Goal: Communication & Community: Answer question/provide support

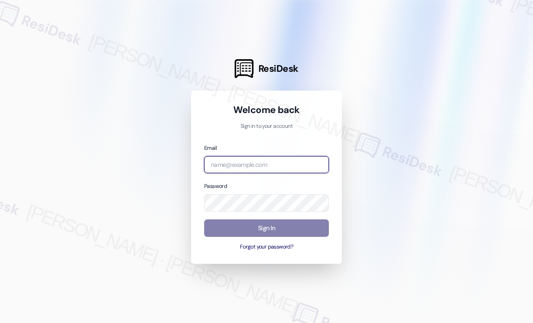
click at [287, 166] on input "email" at bounding box center [266, 165] width 125 height 18
type input "[EMAIL_ADDRESS][PERSON_NAME][DOMAIN_NAME]"
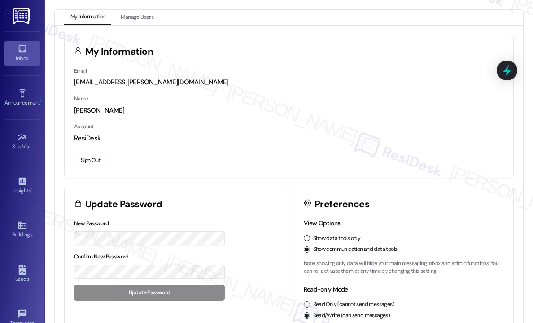
click at [25, 62] on div "Inbox" at bounding box center [22, 58] width 45 height 9
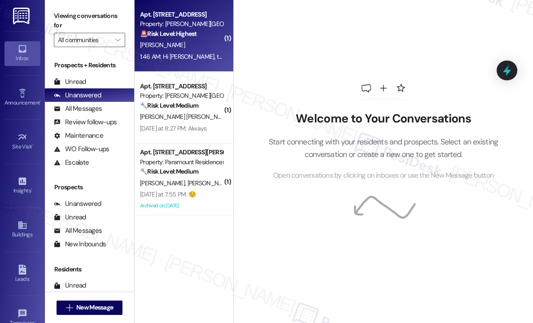
click at [211, 37] on div "🚨 Risk Level: Highest The resident reports a lack of hot water, which is consid…" at bounding box center [181, 33] width 83 height 9
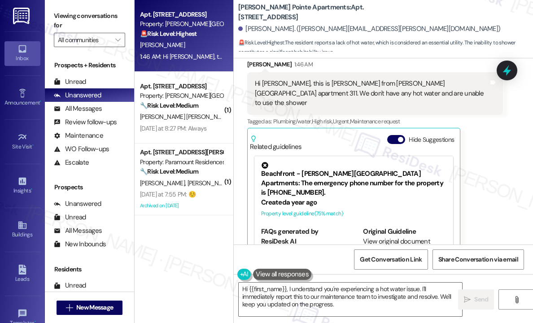
scroll to position [43, 0]
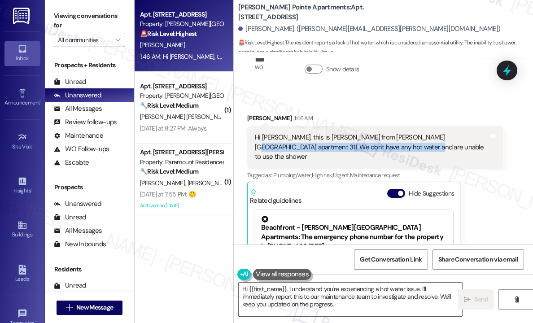
drag, startPoint x: 414, startPoint y: 150, endPoint x: 429, endPoint y: 148, distance: 15.8
click at [422, 135] on div "Hi [PERSON_NAME], this is [PERSON_NAME] from [PERSON_NAME][GEOGRAPHIC_DATA] apa…" at bounding box center [372, 147] width 234 height 29
copy div "We don't have any hot water and are unable to use the shower"
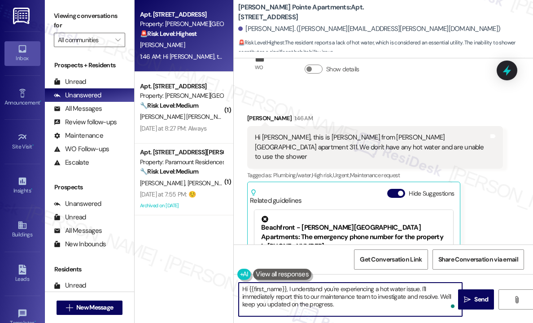
drag, startPoint x: 327, startPoint y: 304, endPoint x: 289, endPoint y: 287, distance: 41.2
click at [289, 287] on textarea "Hi {{first_name}}, I understand you're experiencing a hot water issue. I'll imm…" at bounding box center [351, 300] width 224 height 34
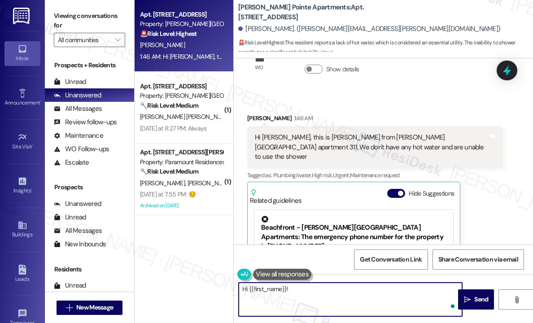
paste textarea "Thanks for letting me know — can you tell me when you first noticed there was n…"
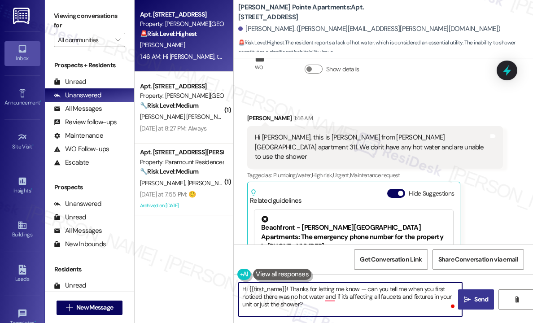
type textarea "Hi {{first_name}}! Thanks for letting me know — can you tell me when you first …"
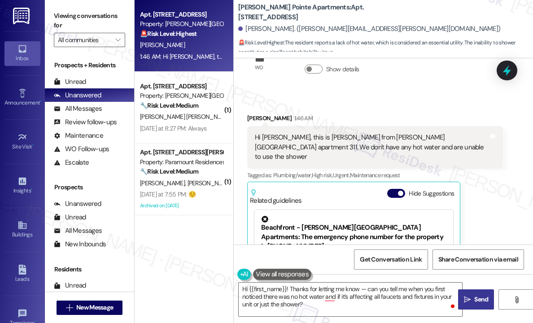
click at [482, 298] on span "Send" at bounding box center [482, 299] width 14 height 9
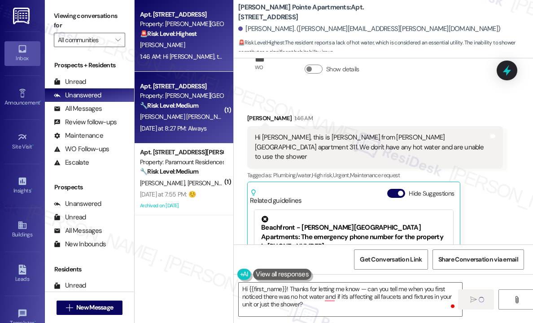
click at [205, 128] on div "[DATE] at 8:27 PM: Always [DATE] at 8:27 PM: Always" at bounding box center [173, 128] width 67 height 8
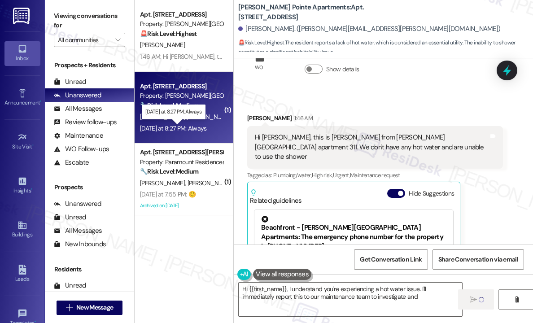
type textarea "Hi {{first_name}}, I understand you're experiencing a hot water issue. I'll imm…"
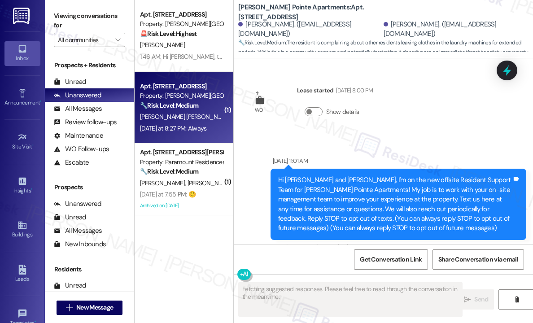
scroll to position [15370, 0]
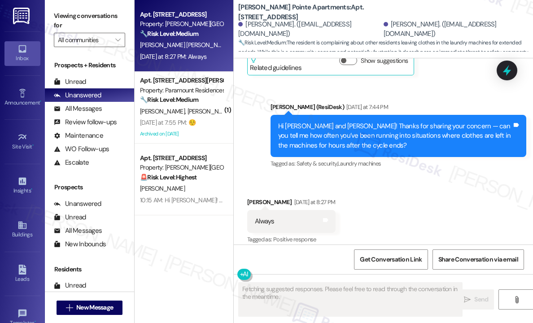
click at [406, 195] on div "Received via SMS [PERSON_NAME] [DATE] at 8:27 PM Always Tags and notes Tagged a…" at bounding box center [383, 215] width 299 height 76
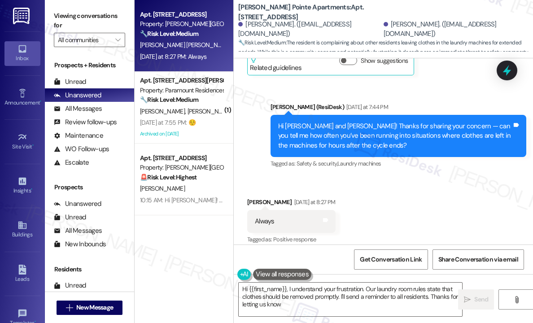
type textarea "Hi {{first_name}}, I understand your frustration. Our laundry room rules state …"
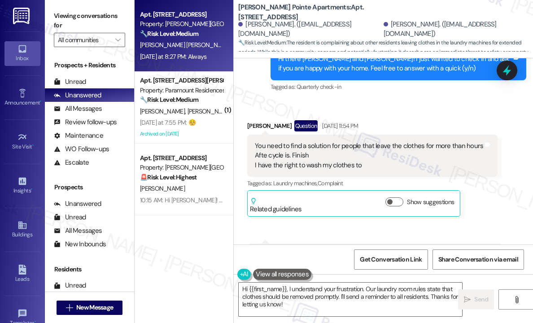
scroll to position [14876, 0]
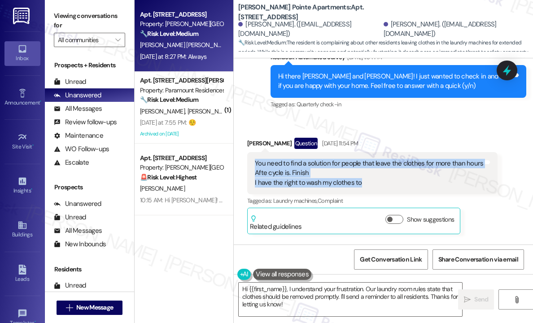
drag, startPoint x: 374, startPoint y: 173, endPoint x: 253, endPoint y: 150, distance: 122.6
click at [253, 152] on div "You need to find a solution for people that leave the clothes for more than hou…" at bounding box center [372, 173] width 251 height 42
copy div "You need to find a solution for people that leave the clothes for more than hou…"
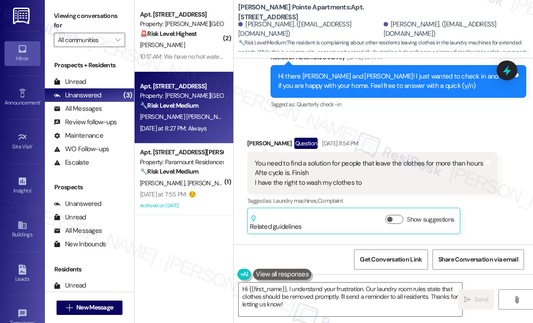
click at [444, 109] on div "Survey, sent via SMS Residesk Automated Survey [DATE] 1:34 PM Hi there [PERSON_…" at bounding box center [398, 82] width 269 height 72
click at [513, 68] on icon at bounding box center [507, 70] width 15 height 15
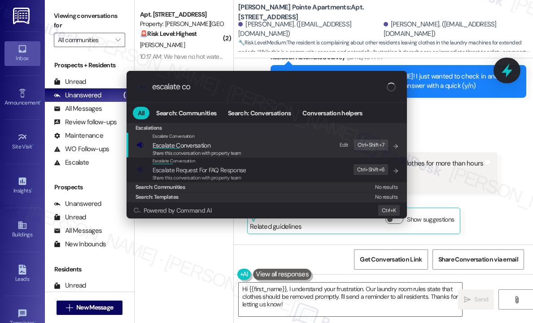
type input "escalate con"
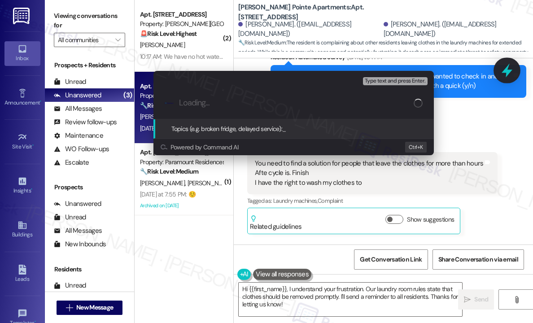
type input "Request for Solution to Laundry Machines Being Left Full After Cycle Ends"
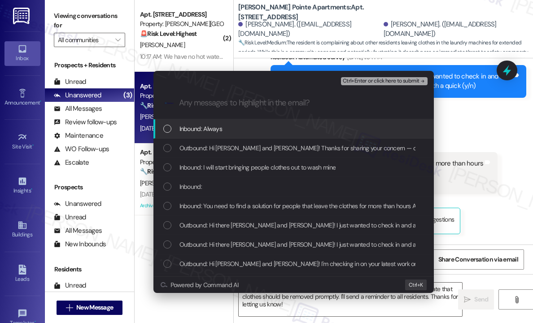
click at [256, 123] on div "Inbound: Always" at bounding box center [294, 128] width 281 height 19
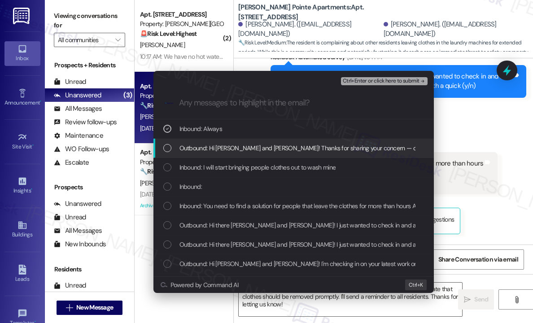
click at [261, 148] on span "Outbound: Hi [PERSON_NAME] and [PERSON_NAME]! Thanks for sharing your concern —…" at bounding box center [467, 148] width 574 height 10
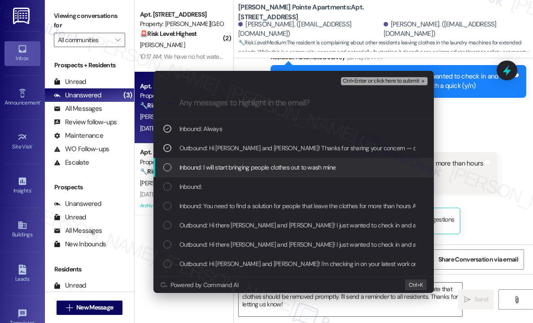
click at [267, 165] on span "Inbound: I will start bringing people clothes out to wash mine" at bounding box center [258, 168] width 157 height 10
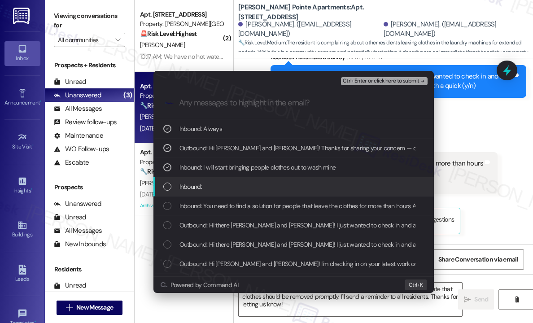
click at [265, 183] on div "Inbound:" at bounding box center [294, 187] width 263 height 10
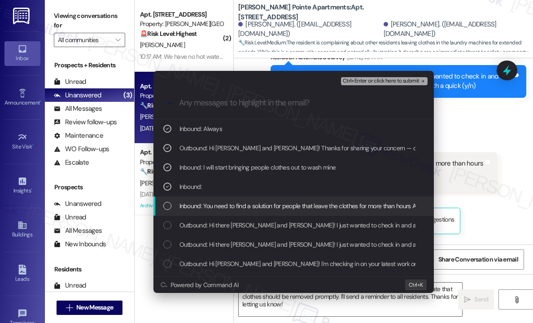
click at [268, 208] on span "Inbound: You need to find a solution for people that leave the clothes for more…" at bounding box center [370, 206] width 380 height 10
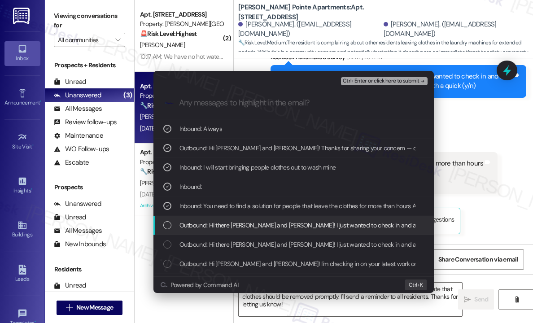
click at [261, 224] on span "Outbound: Hi there [PERSON_NAME] and [PERSON_NAME]! I just wanted to check in a…" at bounding box center [393, 225] width 426 height 10
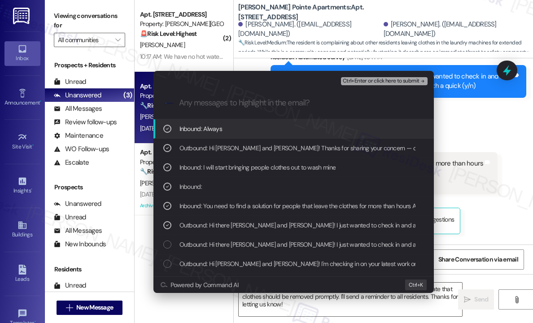
click at [368, 83] on span "Ctrl+Enter or click here to submit" at bounding box center [381, 81] width 77 height 6
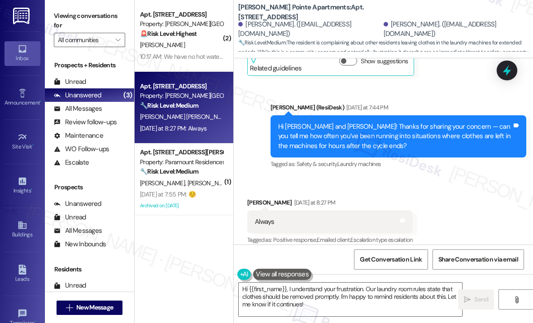
scroll to position [15370, 0]
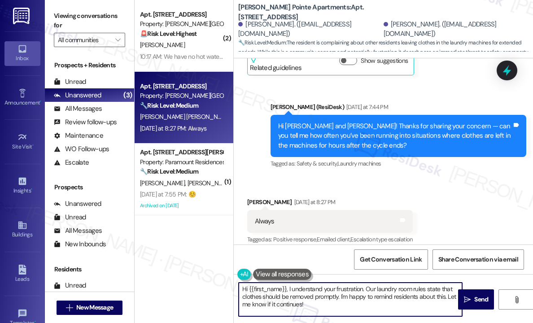
click at [350, 301] on textarea "Hi {{first_name}}, I understand your frustration. Our laundry room rules state …" at bounding box center [351, 300] width 224 height 34
click at [349, 301] on textarea "Hi {{first_name}}, I understand your frustration. Our laundry room rules state …" at bounding box center [351, 300] width 224 height 34
click at [348, 304] on textarea "Hi {{first_name}}, I understand your frustration. Our laundry room rules state …" at bounding box center [351, 300] width 224 height 34
drag, startPoint x: 340, startPoint y: 296, endPoint x: 444, endPoint y: 297, distance: 104.6
click at [444, 297] on textarea "Hi {{first_name}}, I understand your frustration. Our laundry room rules state …" at bounding box center [351, 300] width 224 height 34
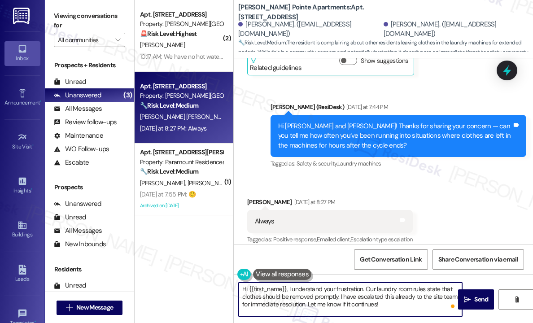
click at [400, 301] on textarea "Hi {{first_name}}, I understand your frustration. Our laundry room rules state …" at bounding box center [351, 300] width 224 height 34
type textarea "Hi {{first_name}}, I understand your frustration. Our laundry room rules state …"
click at [470, 298] on icon "" at bounding box center [467, 299] width 7 height 7
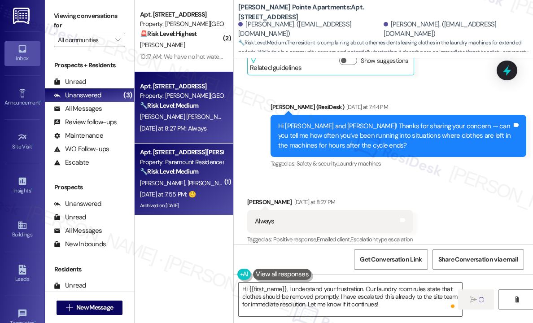
click at [197, 178] on div "[PERSON_NAME] [PERSON_NAME]" at bounding box center [181, 183] width 85 height 11
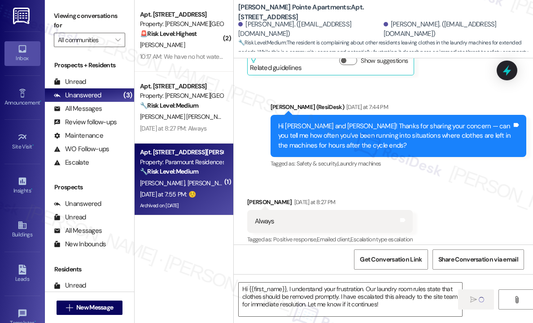
type textarea "Fetching suggested responses. Please feel free to read through the conversation…"
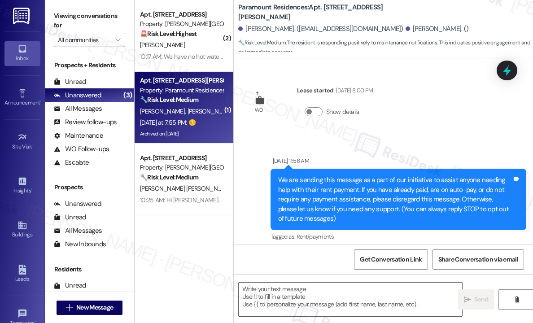
click at [194, 125] on div "[DATE] at 7:55 PM: ☺️ [DATE] at 7:55 PM: ☺️" at bounding box center [168, 123] width 56 height 8
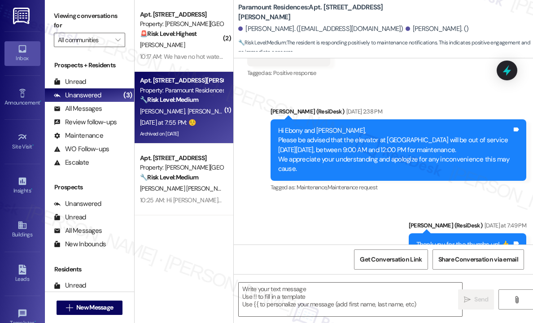
type textarea "Fetching suggested responses. Please feel free to read through the conversation…"
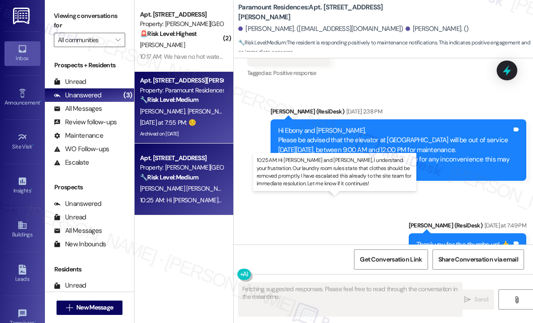
click at [207, 201] on div "10:25 AM: Hi [PERSON_NAME] and [PERSON_NAME], I understand your frustration. Ou…" at bounding box center [468, 200] width 656 height 8
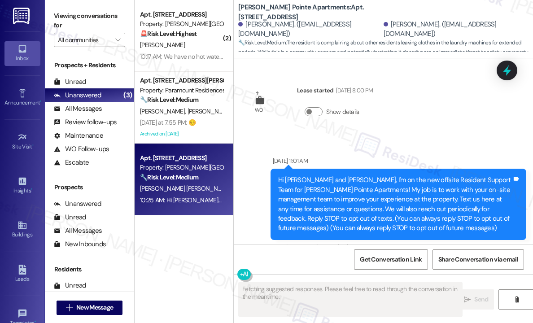
scroll to position [15369, 0]
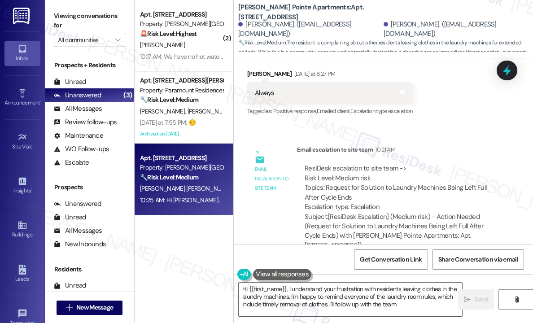
type textarea "Hi {{first_name}}, I understand your frustration with residents leaving clothes…"
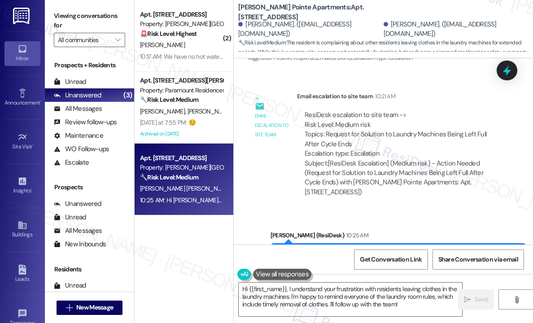
scroll to position [15604, 0]
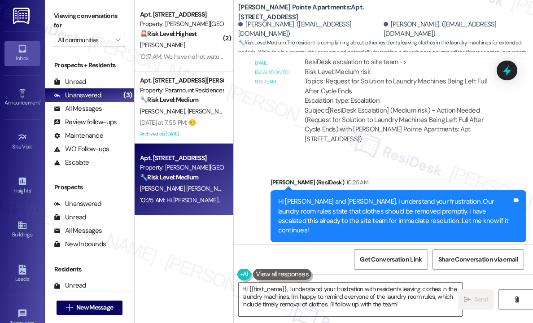
click at [134, 118] on div "Viewing conversations for All communities  Prospects + Residents Unread (0) Un…" at bounding box center [90, 161] width 90 height 323
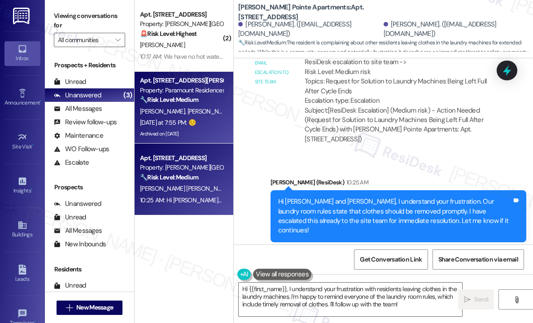
click at [155, 115] on span "[PERSON_NAME]" at bounding box center [164, 111] width 48 height 8
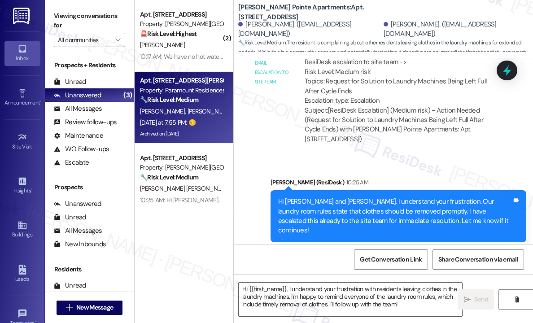
type textarea "Fetching suggested responses. Please feel free to read through the conversation…"
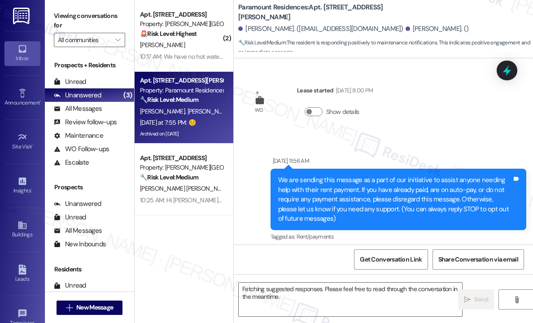
scroll to position [17524, 0]
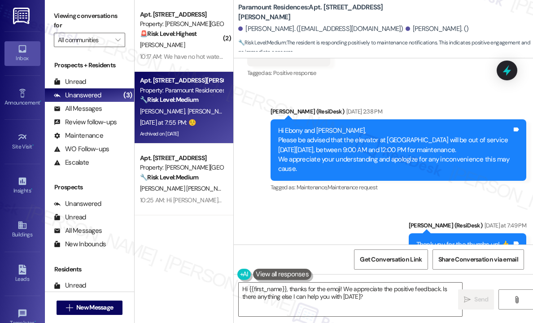
click at [463, 264] on div "Received via SMS [PERSON_NAME] [DATE] at 7:55 PM ☺️ Tags and notes Tagged as: P…" at bounding box center [383, 302] width 299 height 76
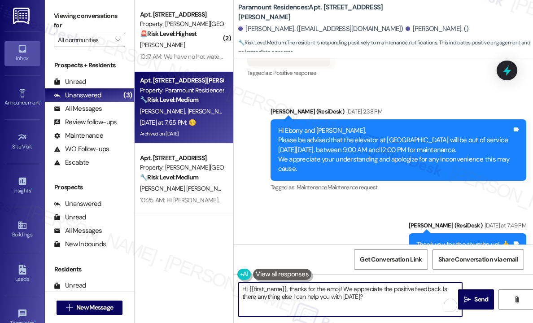
drag, startPoint x: 376, startPoint y: 300, endPoint x: 343, endPoint y: 289, distance: 34.6
click at [343, 289] on textarea "Hi {{first_name}}, thanks for the emoji! We appreciate the positive feedback. I…" at bounding box center [351, 300] width 224 height 34
type textarea "Hi {{first_name}}, thanks for the emoji!"
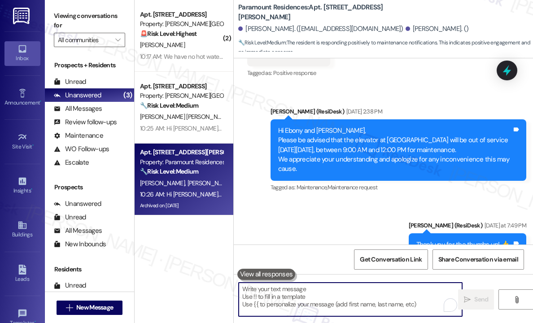
scroll to position [17587, 0]
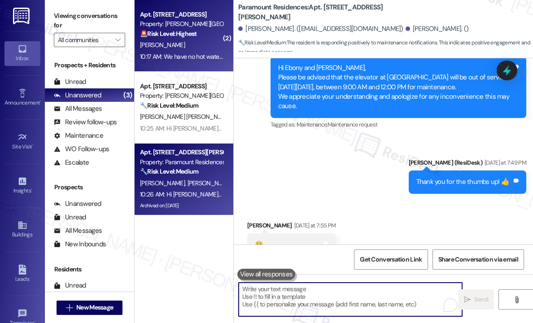
click at [207, 56] on div "10:17 AM: We have no hot water from all faucets and shower 10:17 AM: We have no…" at bounding box center [217, 57] width 155 height 8
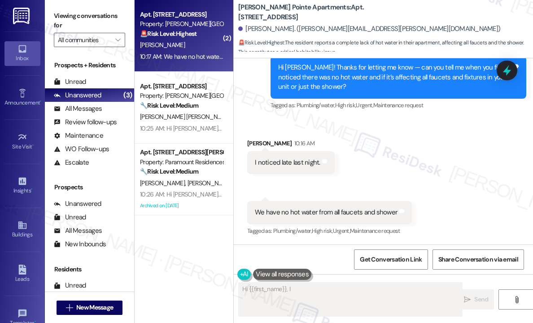
scroll to position [162, 0]
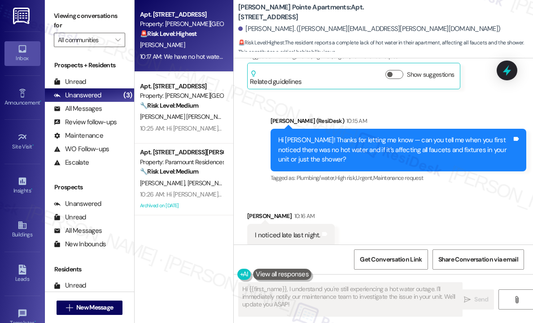
click at [426, 198] on div "Received via SMS [PERSON_NAME] 10:16 AM I noticed late last night. Tags and not…" at bounding box center [383, 254] width 299 height 126
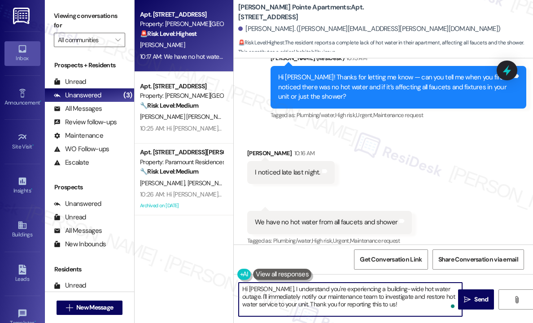
drag, startPoint x: 395, startPoint y: 306, endPoint x: 275, endPoint y: 290, distance: 120.5
click at [275, 290] on textarea "Hi [PERSON_NAME], I understand you're experiencing a building-wide hot water ou…" at bounding box center [351, 300] width 224 height 34
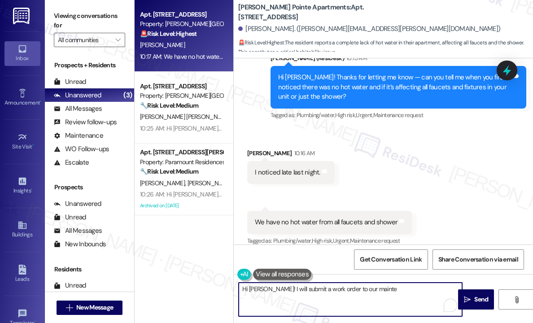
click at [284, 289] on textarea "Hi [PERSON_NAME]! I will submit a work order to our mainte" at bounding box center [351, 300] width 224 height 34
click at [407, 289] on textarea "Hi [PERSON_NAME]! I will immediately submit a work order to our mainte" at bounding box center [351, 300] width 224 height 34
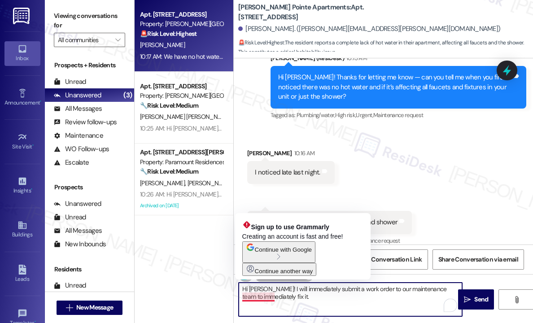
click at [266, 298] on textarea "Hi [PERSON_NAME]! I will immediately submit a work order to our maintenance tea…" at bounding box center [351, 300] width 224 height 34
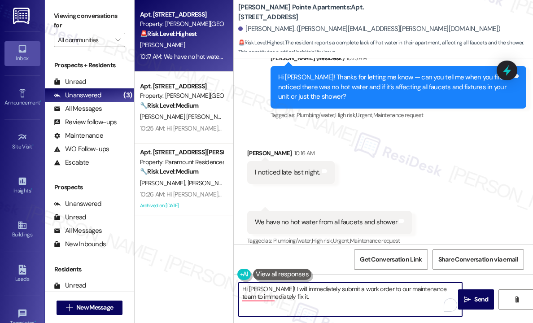
click at [339, 298] on textarea "Hi [PERSON_NAME]! I will immediately submit a work order to our maintenance tea…" at bounding box center [351, 300] width 224 height 34
drag, startPoint x: 339, startPoint y: 298, endPoint x: 274, endPoint y: 290, distance: 65.0
click at [274, 290] on textarea "Hi [PERSON_NAME]! I will immediately submit a work order to our maintenance tea…" at bounding box center [351, 300] width 224 height 34
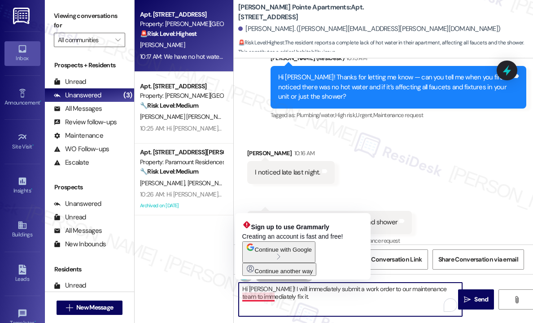
click at [300, 299] on textarea "Hi [PERSON_NAME]! I will immediately submit a work order to our maintenance tea…" at bounding box center [351, 300] width 224 height 34
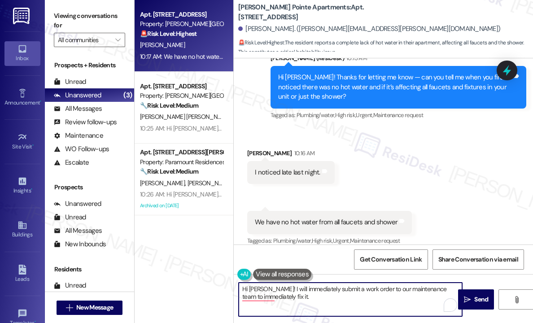
drag, startPoint x: 300, startPoint y: 301, endPoint x: 275, endPoint y: 289, distance: 28.5
click at [275, 289] on textarea "Hi [PERSON_NAME]! I will immediately submit a work order to our maintenance tea…" at bounding box center [351, 300] width 224 height 34
paste textarea "I’ll submit a work order right away to our maintenance team to have it fixed as…"
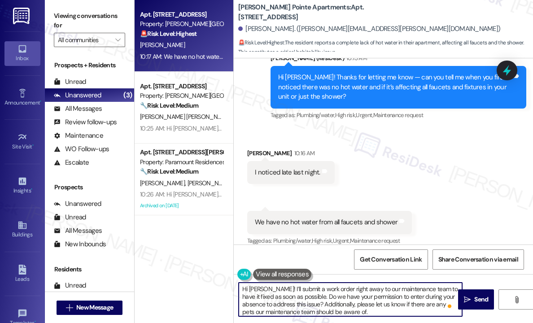
scroll to position [2, 0]
click at [392, 310] on textarea "Hi [PERSON_NAME]! I’ll submit a work order right away to our maintenance team t…" at bounding box center [351, 300] width 224 height 34
click at [382, 308] on textarea "Hi [PERSON_NAME]! I’ll submit a work order right away to our maintenance team t…" at bounding box center [351, 300] width 224 height 34
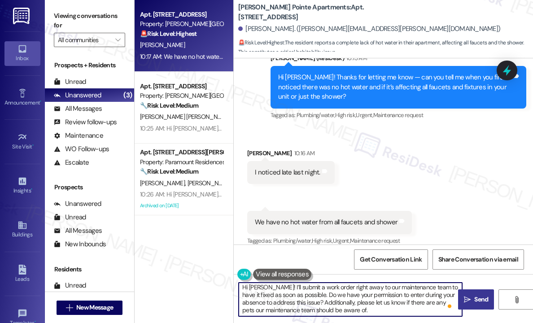
click at [478, 298] on span "Send" at bounding box center [482, 299] width 14 height 9
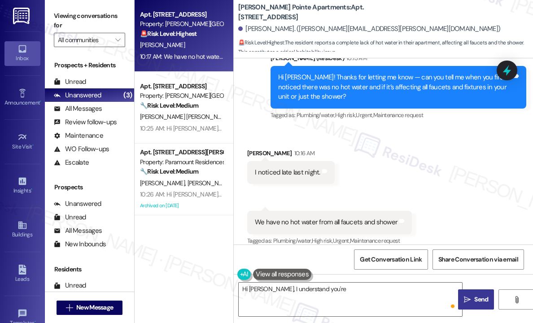
scroll to position [0, 0]
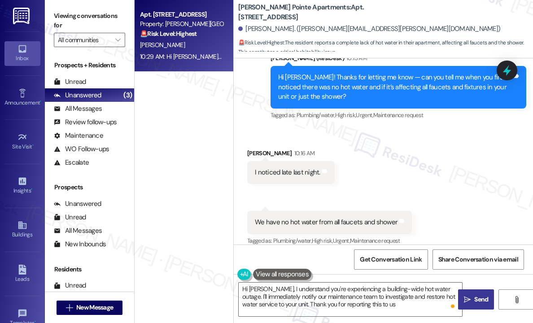
type textarea "Hi [PERSON_NAME], I understand you're experiencing a building-wide hot water ou…"
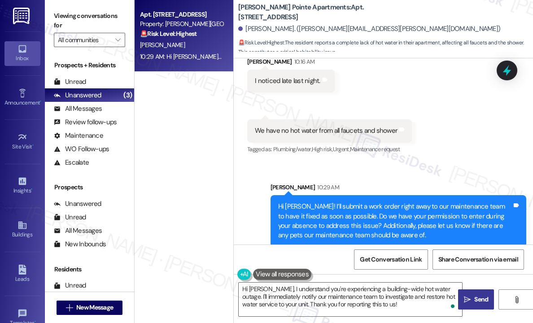
click at [205, 149] on div "Apt. [STREET_ADDRESS] Property: [PERSON_NAME] Pointe Apartments 🚨 Risk Level: H…" at bounding box center [184, 130] width 99 height 260
click at [434, 84] on div "Received via SMS [PERSON_NAME] 10:16 AM I noticed late last night. Tags and not…" at bounding box center [383, 100] width 299 height 126
